Goal: Use online tool/utility: Utilize a website feature to perform a specific function

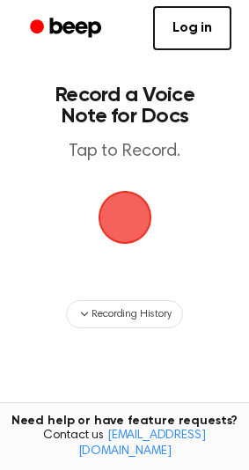
click at [123, 220] on span "button" at bounding box center [124, 217] width 60 height 60
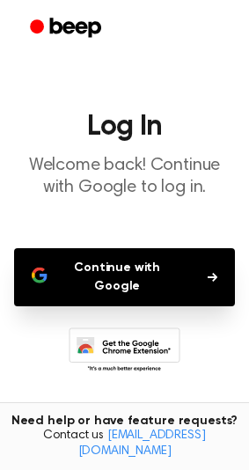
click at [186, 266] on button "Continue with Google" at bounding box center [124, 277] width 221 height 58
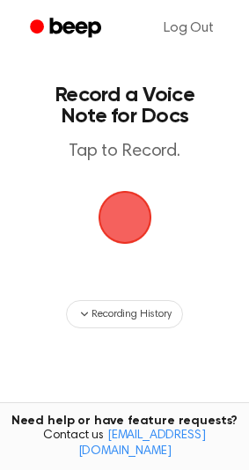
click at [127, 215] on span "button" at bounding box center [124, 217] width 57 height 57
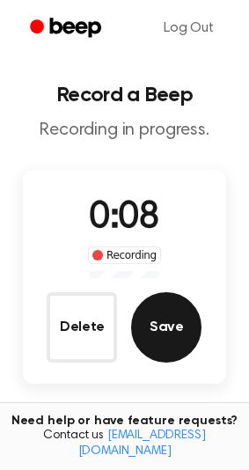
click at [180, 331] on button "Save" at bounding box center [166, 327] width 70 height 70
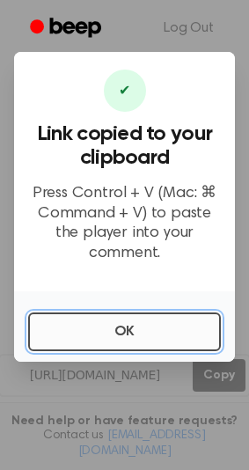
click at [183, 329] on button "OK" at bounding box center [124, 331] width 193 height 39
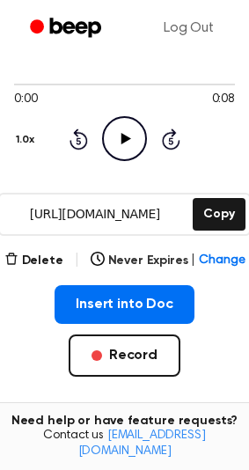
scroll to position [162, 0]
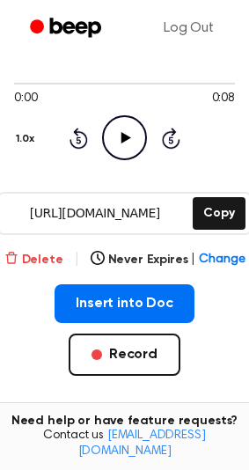
click at [53, 251] on button "Delete" at bounding box center [33, 260] width 59 height 18
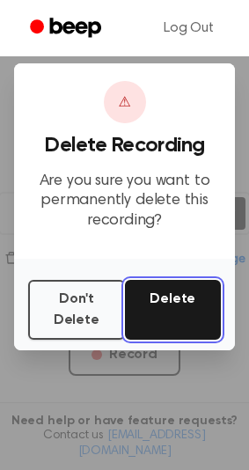
click at [161, 315] on button "Delete" at bounding box center [173, 310] width 97 height 60
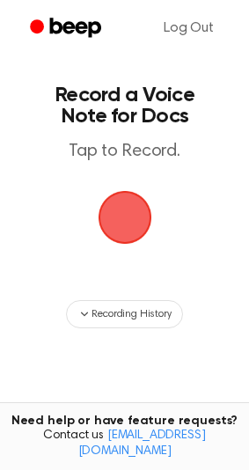
click at [137, 203] on span "button" at bounding box center [124, 217] width 49 height 49
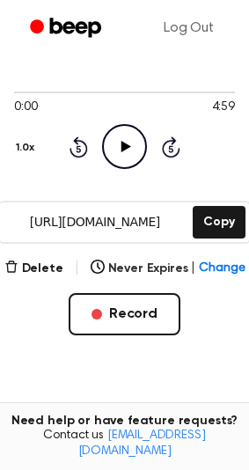
scroll to position [193, 0]
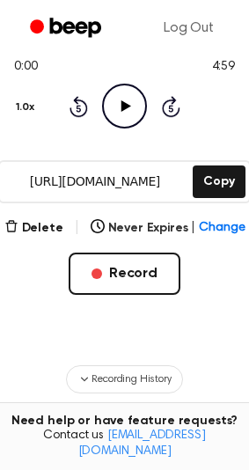
click at [126, 91] on icon "Play Audio" at bounding box center [124, 106] width 45 height 45
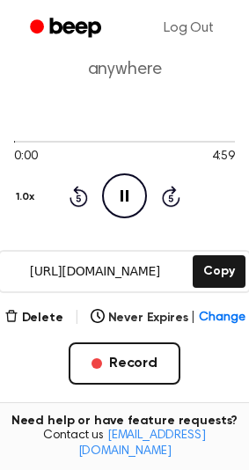
scroll to position [102, 0]
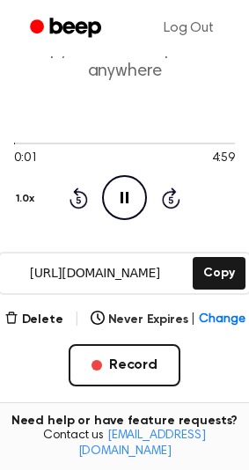
click at [113, 175] on icon "Pause Audio" at bounding box center [124, 197] width 45 height 45
click at [40, 310] on button "Delete" at bounding box center [33, 319] width 59 height 18
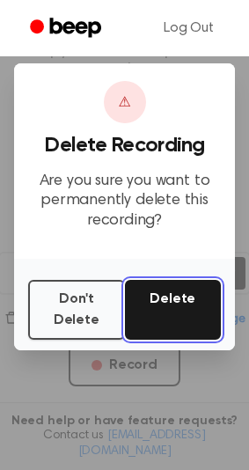
click at [174, 327] on button "Delete" at bounding box center [173, 310] width 97 height 60
